Goal: Task Accomplishment & Management: Manage account settings

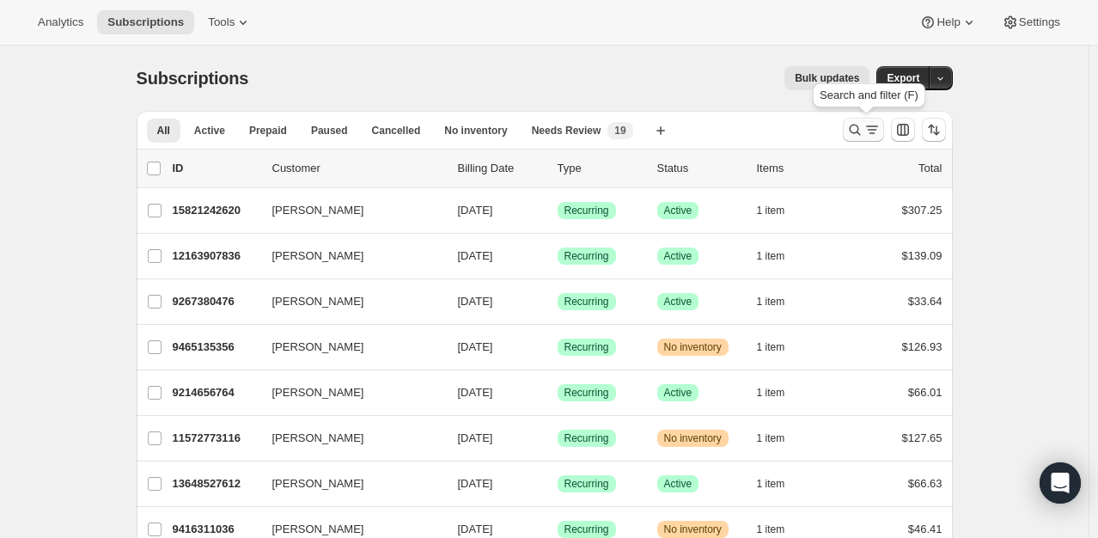
click at [856, 136] on icon "Search and filter results" at bounding box center [855, 129] width 17 height 17
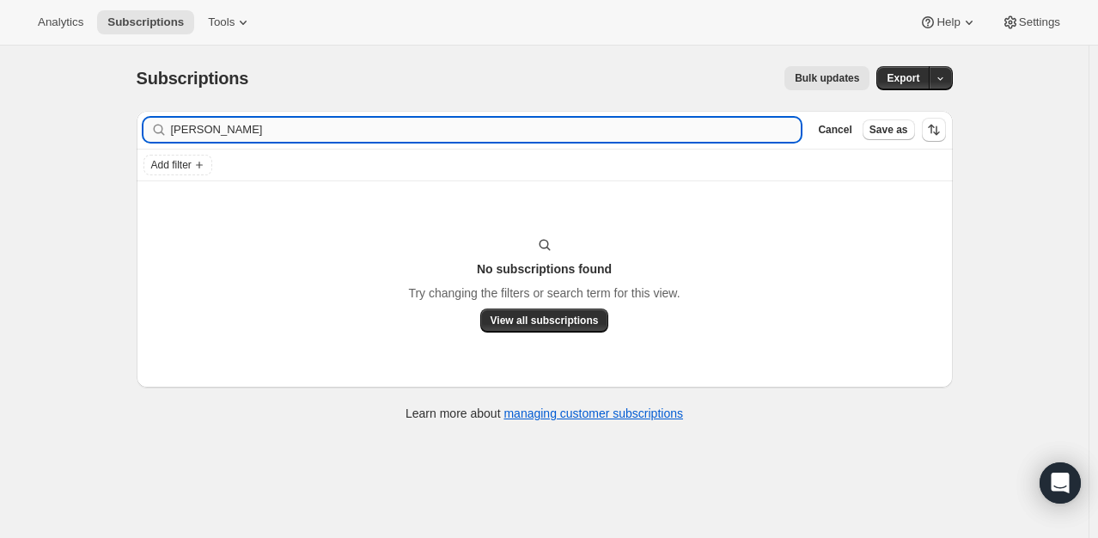
type input "[PERSON_NAME]"
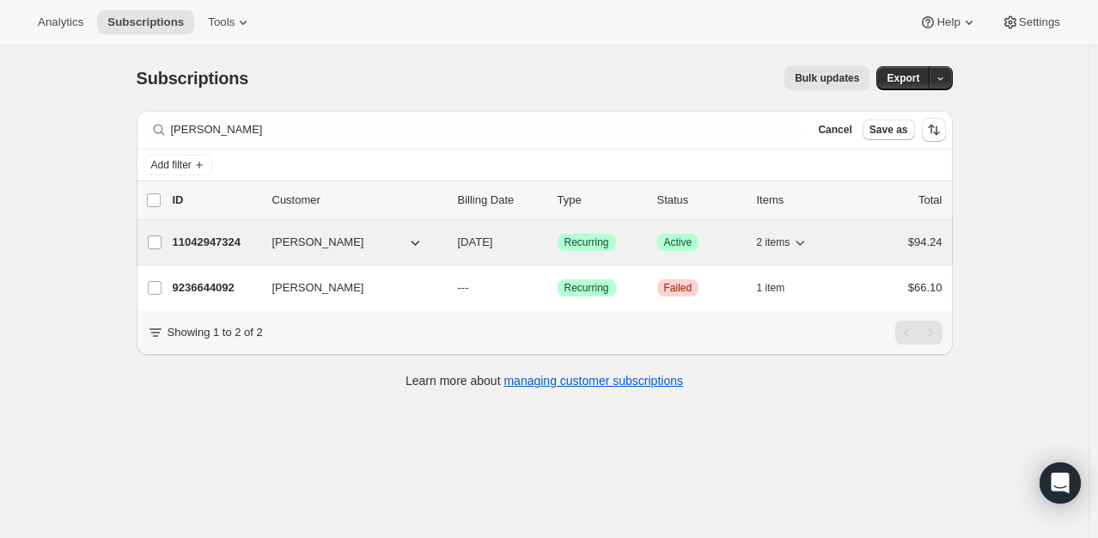
click at [210, 248] on p "11042947324" at bounding box center [216, 242] width 86 height 17
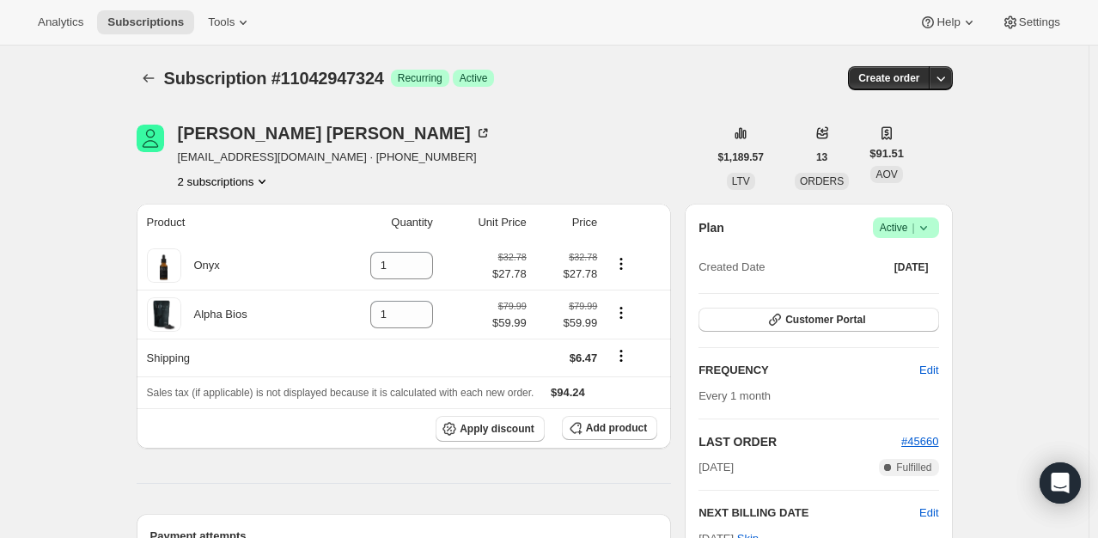
click at [924, 229] on icon at bounding box center [923, 227] width 17 height 17
click at [919, 258] on span "Pause subscription" at bounding box center [910, 260] width 95 height 13
